Goal: Information Seeking & Learning: Find specific page/section

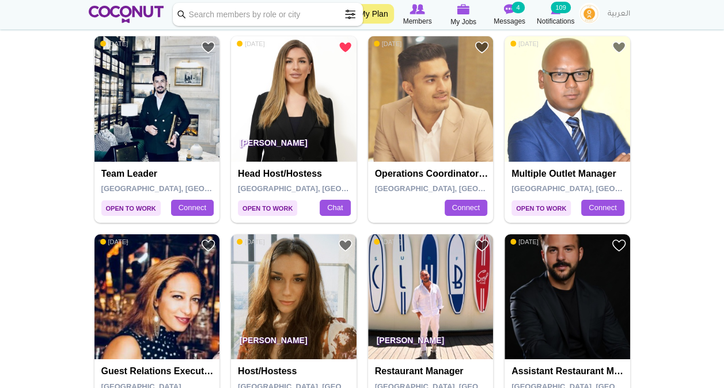
click at [349, 20] on span at bounding box center [350, 14] width 23 height 23
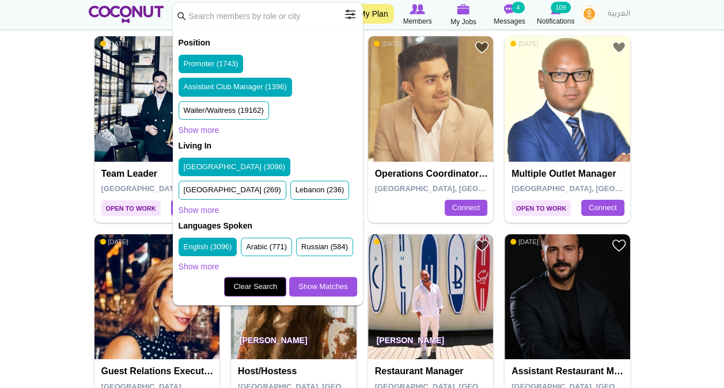
click at [262, 297] on link "Clear Search" at bounding box center [255, 287] width 62 height 20
click at [346, 18] on span at bounding box center [350, 14] width 23 height 23
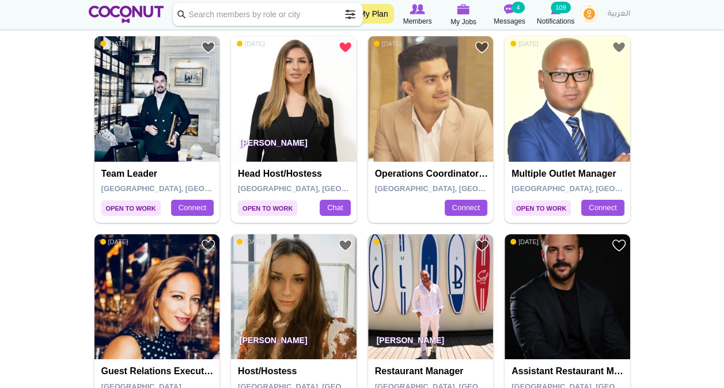
click at [349, 17] on span at bounding box center [350, 14] width 23 height 23
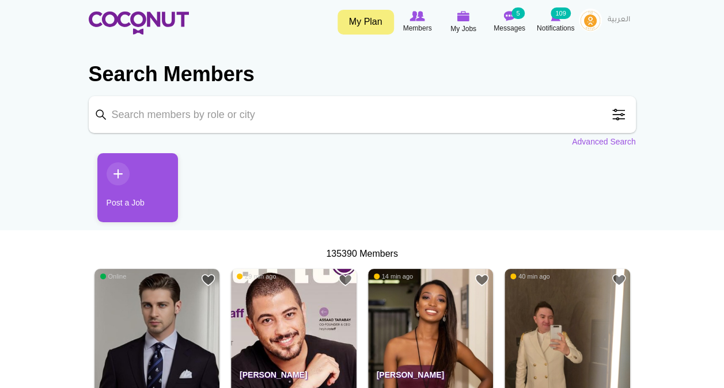
click at [619, 114] on span at bounding box center [618, 114] width 23 height 23
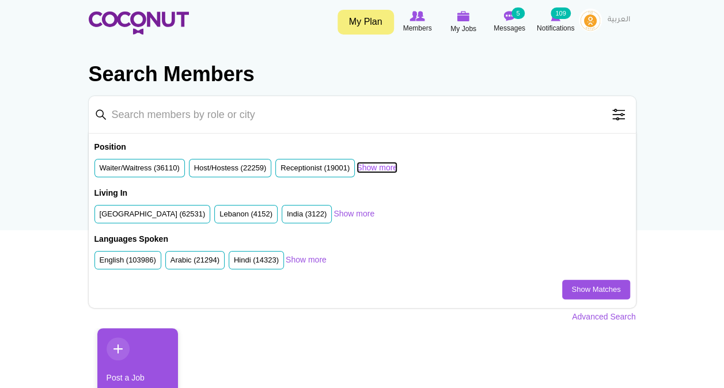
click at [380, 167] on link "Show more" at bounding box center [377, 168] width 41 height 12
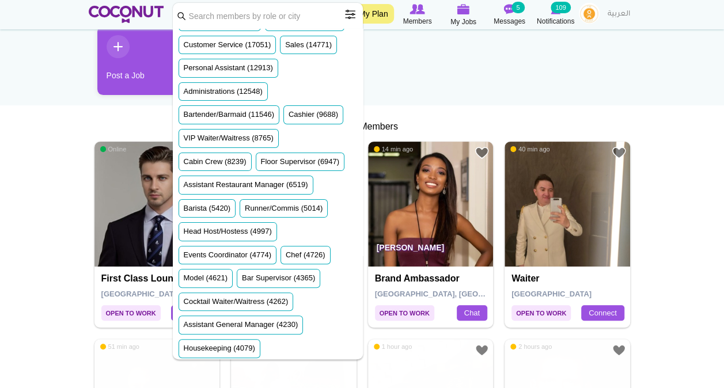
scroll to position [126, 0]
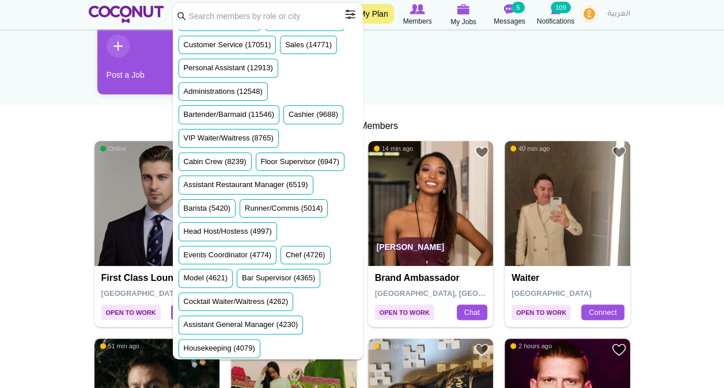
click at [506, 103] on ul "Post a Job" at bounding box center [362, 64] width 547 height 78
click at [456, 60] on ul "Post a Job" at bounding box center [362, 64] width 547 height 78
click at [346, 10] on span at bounding box center [350, 14] width 23 height 23
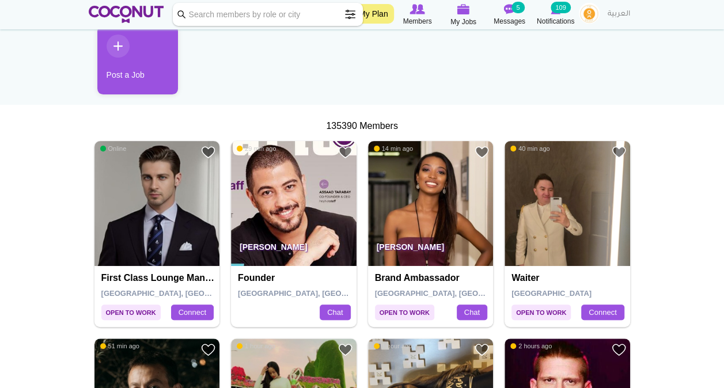
click at [354, 14] on span at bounding box center [350, 14] width 23 height 23
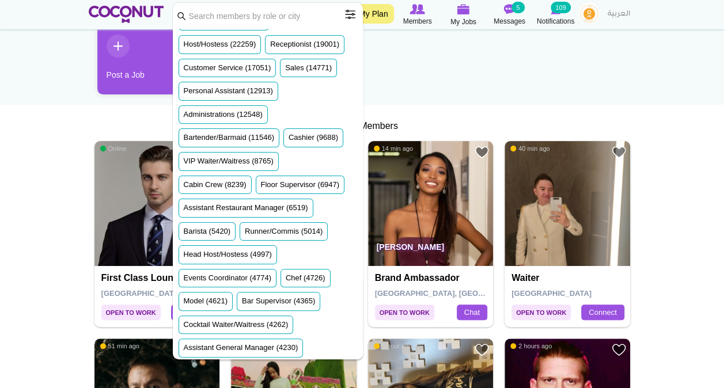
click at [349, 9] on span at bounding box center [350, 14] width 23 height 23
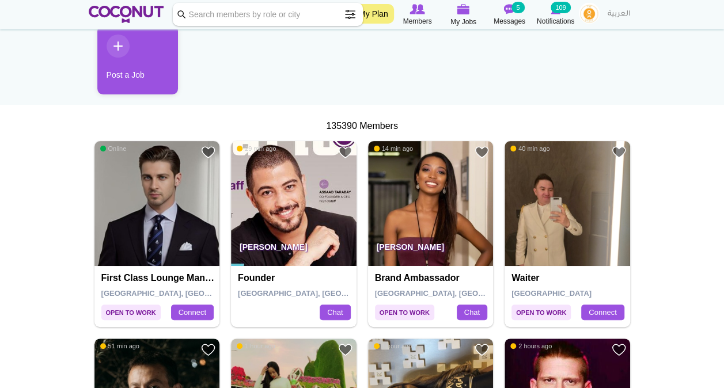
click at [351, 17] on span at bounding box center [350, 14] width 23 height 23
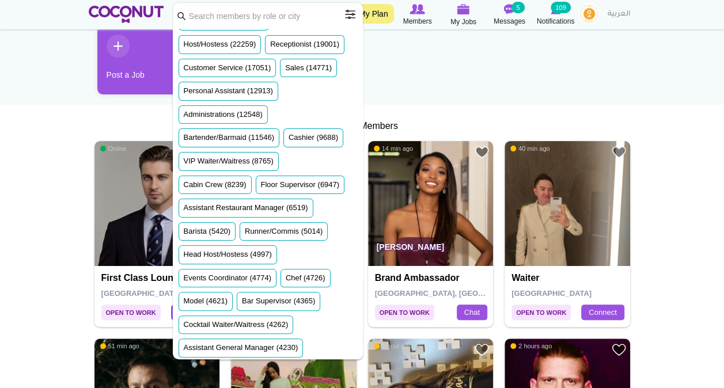
click at [433, 90] on ul "Post a Job" at bounding box center [362, 64] width 547 height 78
click at [349, 20] on span at bounding box center [350, 14] width 23 height 23
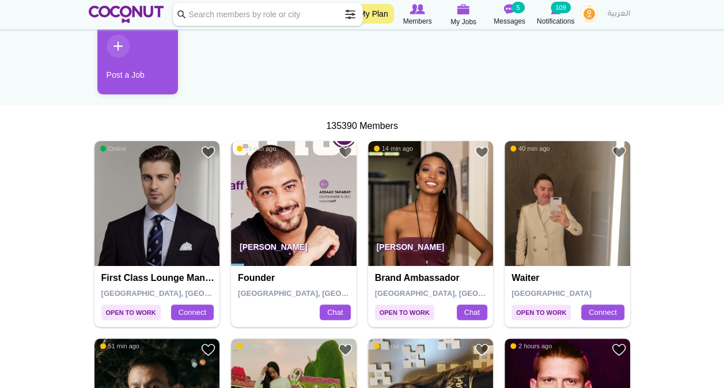
click at [246, 16] on input "Keyword" at bounding box center [268, 14] width 190 height 23
click at [353, 17] on span at bounding box center [350, 14] width 23 height 23
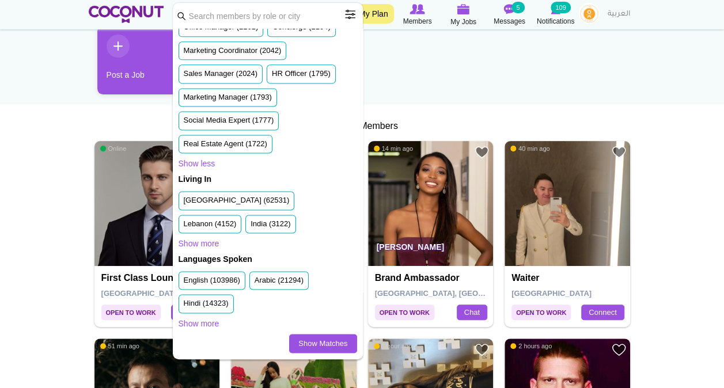
scroll to position [770, 0]
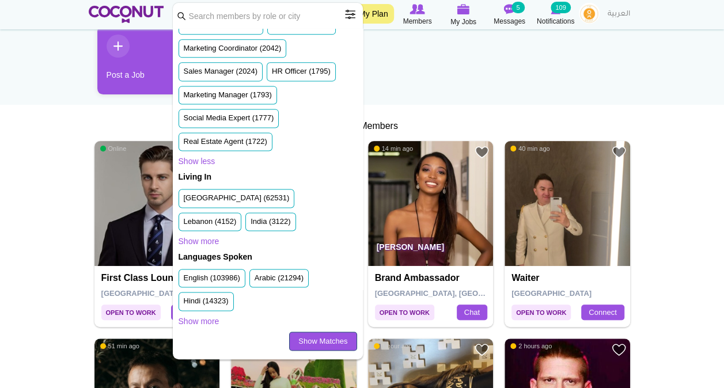
click at [322, 342] on link "Show Matches" at bounding box center [322, 342] width 67 height 20
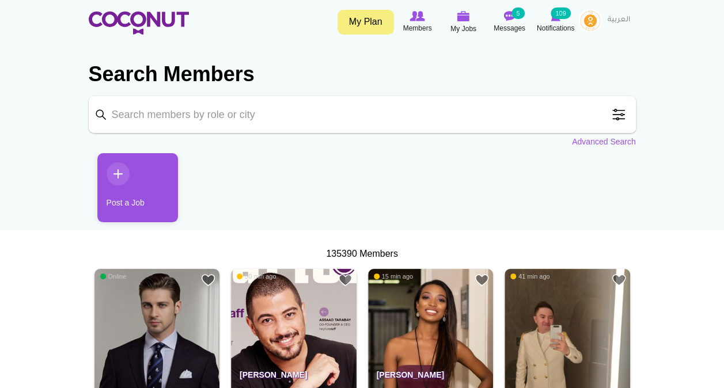
click at [615, 113] on span at bounding box center [618, 114] width 23 height 23
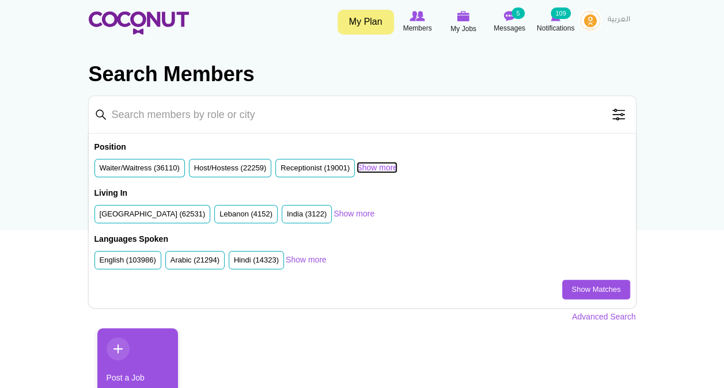
click at [369, 162] on link "Show more" at bounding box center [377, 168] width 41 height 12
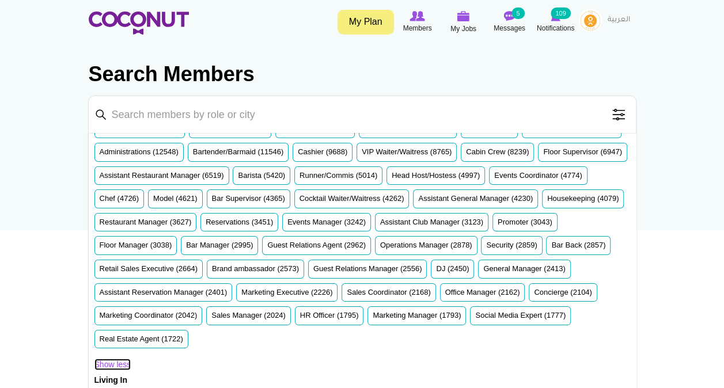
scroll to position [40, 0]
